Goal: Task Accomplishment & Management: Complete application form

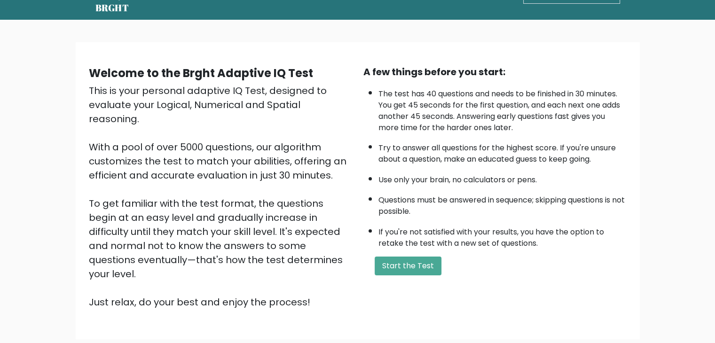
scroll to position [47, 0]
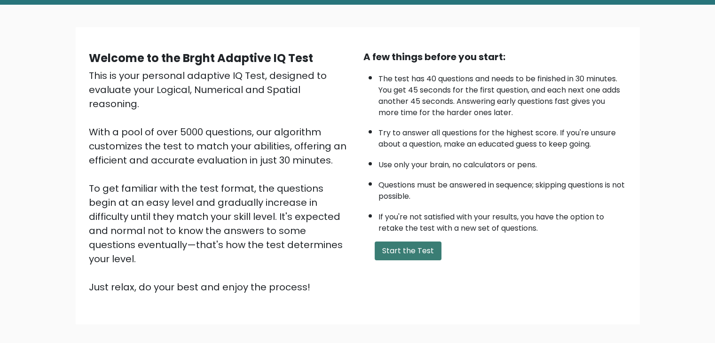
click at [408, 243] on button "Start the Test" at bounding box center [408, 251] width 67 height 19
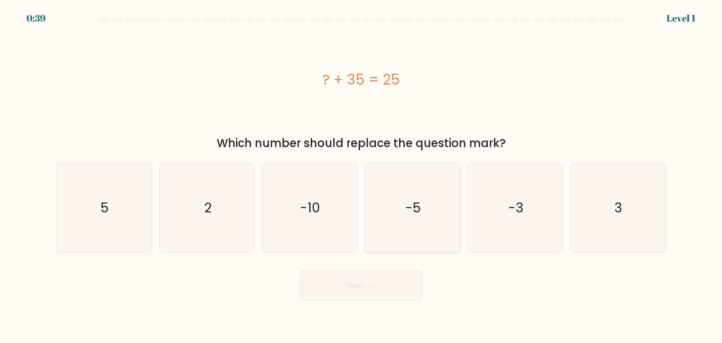
click at [406, 226] on icon "-5" at bounding box center [412, 208] width 88 height 88
click at [362, 176] on input "d. -5" at bounding box center [361, 174] width 0 height 5
radio input "true"
click at [406, 226] on icon "-5" at bounding box center [412, 207] width 87 height 87
click at [362, 176] on input "d. -5" at bounding box center [361, 174] width 0 height 5
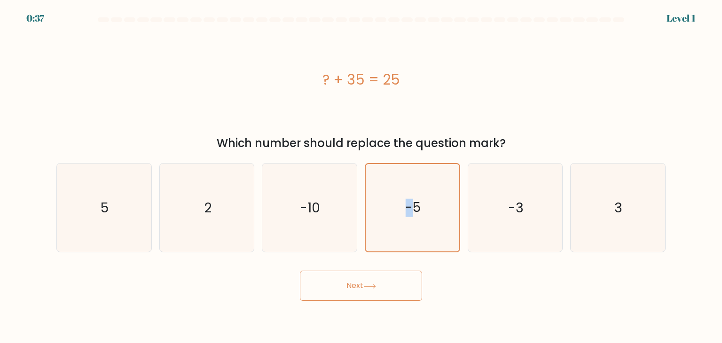
click at [403, 285] on button "Next" at bounding box center [361, 286] width 122 height 30
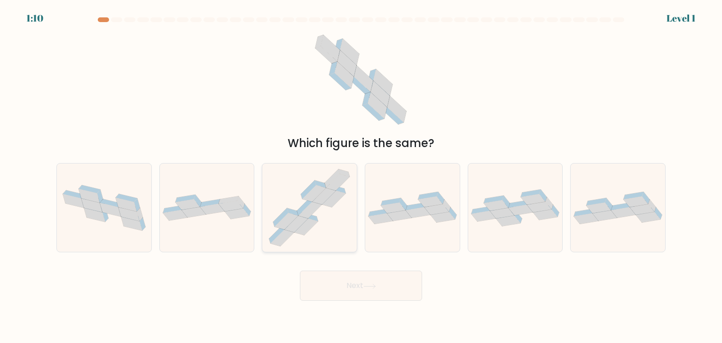
click at [303, 212] on icon at bounding box center [311, 210] width 24 height 16
click at [361, 176] on input "c." at bounding box center [361, 174] width 0 height 5
radio input "true"
click at [351, 283] on button "Next" at bounding box center [361, 286] width 122 height 30
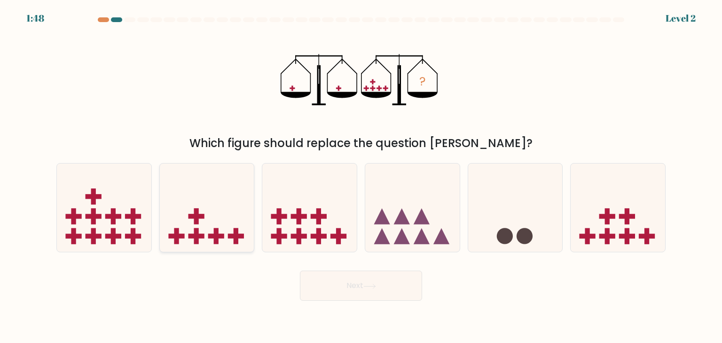
click at [228, 230] on icon at bounding box center [207, 208] width 94 height 78
click at [361, 176] on input "b." at bounding box center [361, 174] width 0 height 5
radio input "true"
click at [363, 287] on button "Next" at bounding box center [361, 286] width 122 height 30
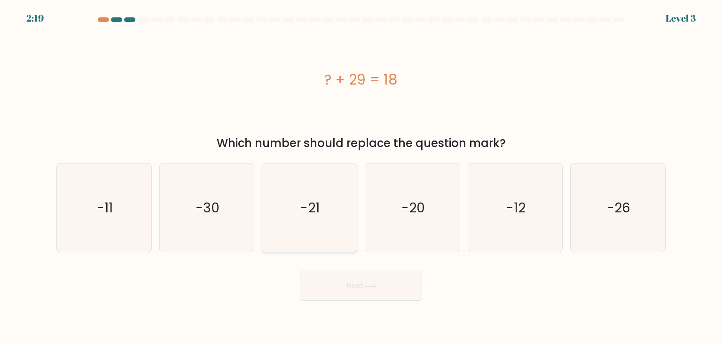
click at [335, 211] on icon "-21" at bounding box center [309, 208] width 88 height 88
click at [361, 176] on input "c. -21" at bounding box center [361, 174] width 0 height 5
radio input "true"
click at [388, 281] on button "Next" at bounding box center [361, 286] width 122 height 30
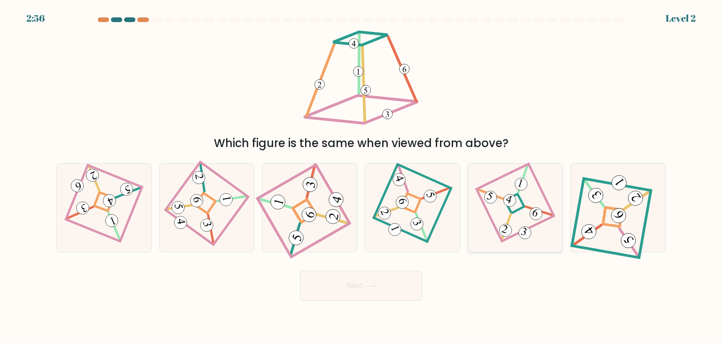
click at [522, 200] on icon at bounding box center [515, 208] width 61 height 71
click at [362, 176] on input "e." at bounding box center [361, 174] width 0 height 5
radio input "true"
click at [406, 287] on button "Next" at bounding box center [361, 286] width 122 height 30
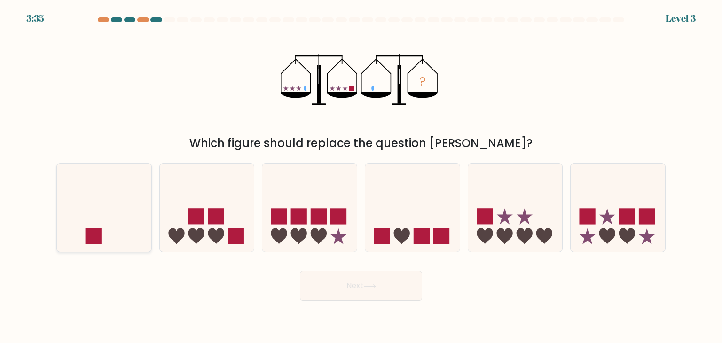
click at [104, 215] on icon at bounding box center [104, 208] width 94 height 78
click at [361, 176] on input "a." at bounding box center [361, 174] width 0 height 5
radio input "true"
click at [350, 284] on button "Next" at bounding box center [361, 286] width 122 height 30
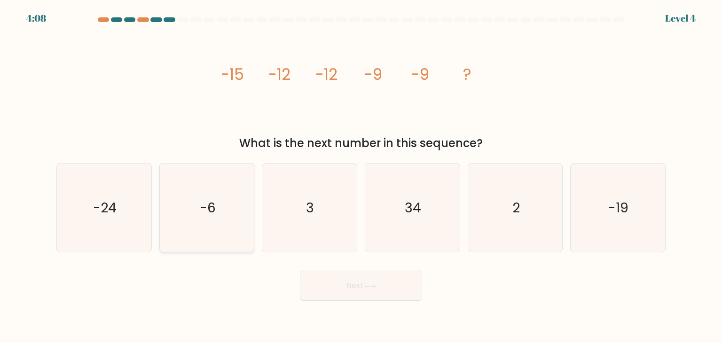
click at [232, 185] on icon "-6" at bounding box center [207, 208] width 88 height 88
click at [361, 176] on input "b. -6" at bounding box center [361, 174] width 0 height 5
radio input "true"
click at [388, 289] on button "Next" at bounding box center [361, 286] width 122 height 30
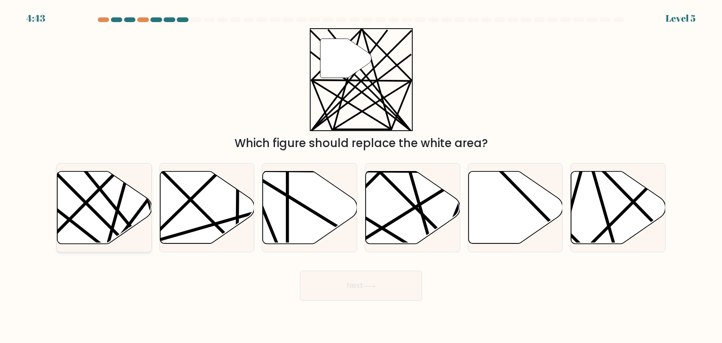
click at [75, 229] on icon at bounding box center [104, 208] width 94 height 72
click at [361, 176] on input "a." at bounding box center [361, 174] width 0 height 5
radio input "true"
click at [389, 287] on button "Next" at bounding box center [361, 286] width 122 height 30
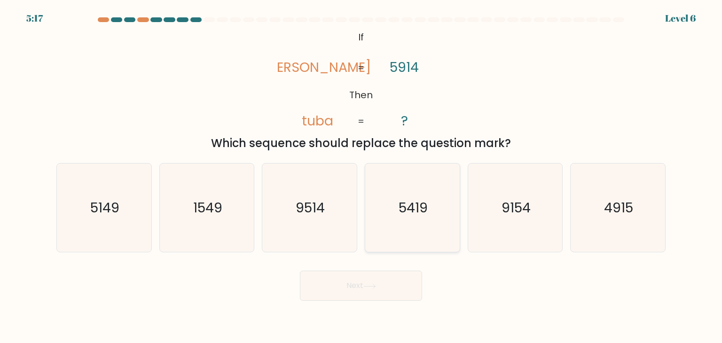
click at [430, 213] on icon "5419" at bounding box center [412, 208] width 88 height 88
click at [362, 176] on input "d. 5419" at bounding box center [361, 174] width 0 height 5
radio input "true"
click at [389, 299] on button "Next" at bounding box center [361, 286] width 122 height 30
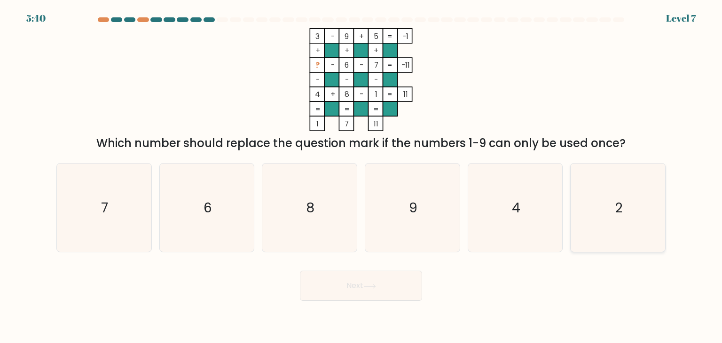
click at [636, 186] on icon "2" at bounding box center [618, 208] width 88 height 88
click at [362, 176] on input "f. 2" at bounding box center [361, 174] width 0 height 5
radio input "true"
click at [410, 292] on button "Next" at bounding box center [361, 286] width 122 height 30
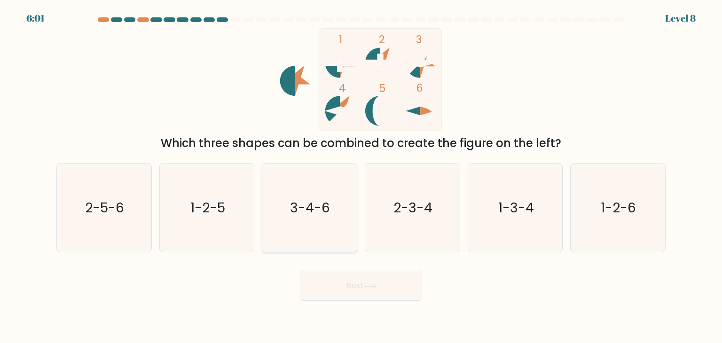
click at [333, 216] on icon "3-4-6" at bounding box center [309, 208] width 88 height 88
click at [361, 176] on input "c. 3-4-6" at bounding box center [361, 174] width 0 height 5
radio input "true"
click at [401, 279] on button "Next" at bounding box center [361, 286] width 122 height 30
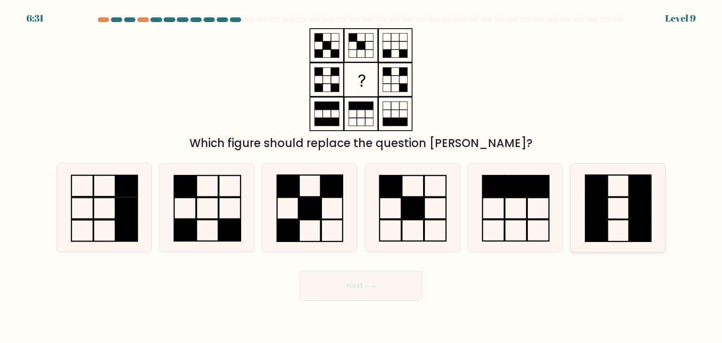
click at [618, 201] on icon at bounding box center [618, 208] width 88 height 88
click at [362, 176] on input "f." at bounding box center [361, 174] width 0 height 5
radio input "true"
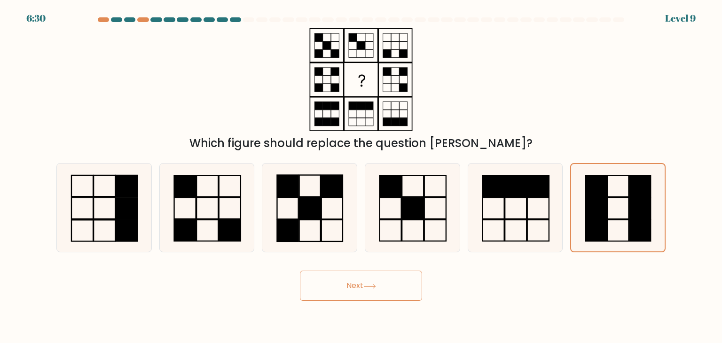
click at [410, 290] on button "Next" at bounding box center [361, 286] width 122 height 30
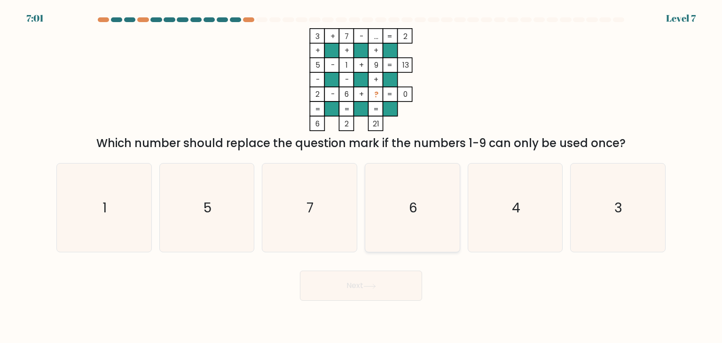
click at [448, 217] on icon "6" at bounding box center [412, 208] width 88 height 88
click at [362, 176] on input "d. 6" at bounding box center [361, 174] width 0 height 5
radio input "true"
click at [387, 294] on button "Next" at bounding box center [361, 286] width 122 height 30
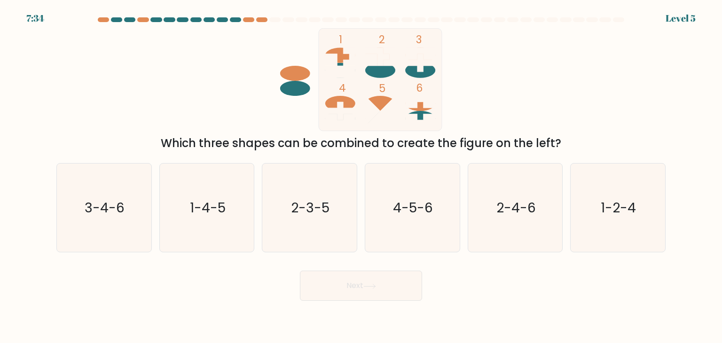
click at [54, 207] on div "a. 3-4-6" at bounding box center [104, 207] width 103 height 89
click at [120, 208] on text "3-4-6" at bounding box center [105, 207] width 40 height 19
click at [361, 176] on input "a. 3-4-6" at bounding box center [361, 174] width 0 height 5
radio input "true"
click at [412, 279] on button "Next" at bounding box center [361, 286] width 122 height 30
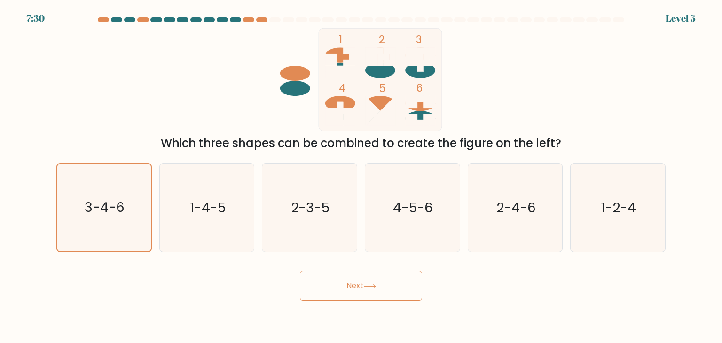
click at [387, 283] on button "Next" at bounding box center [361, 286] width 122 height 30
